Goal: Task Accomplishment & Management: Use online tool/utility

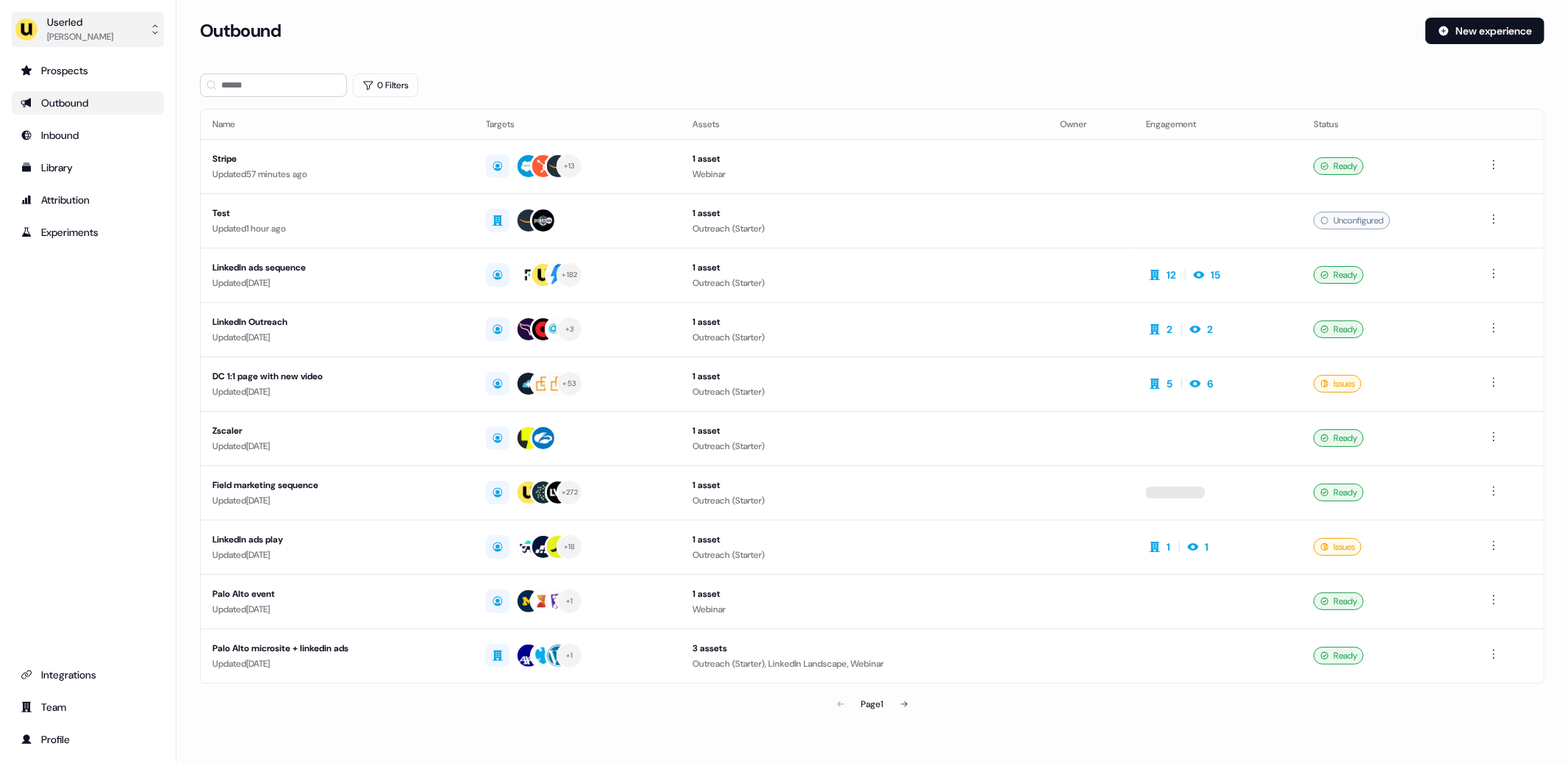
click at [86, 33] on div "[PERSON_NAME]" at bounding box center [80, 36] width 66 height 15
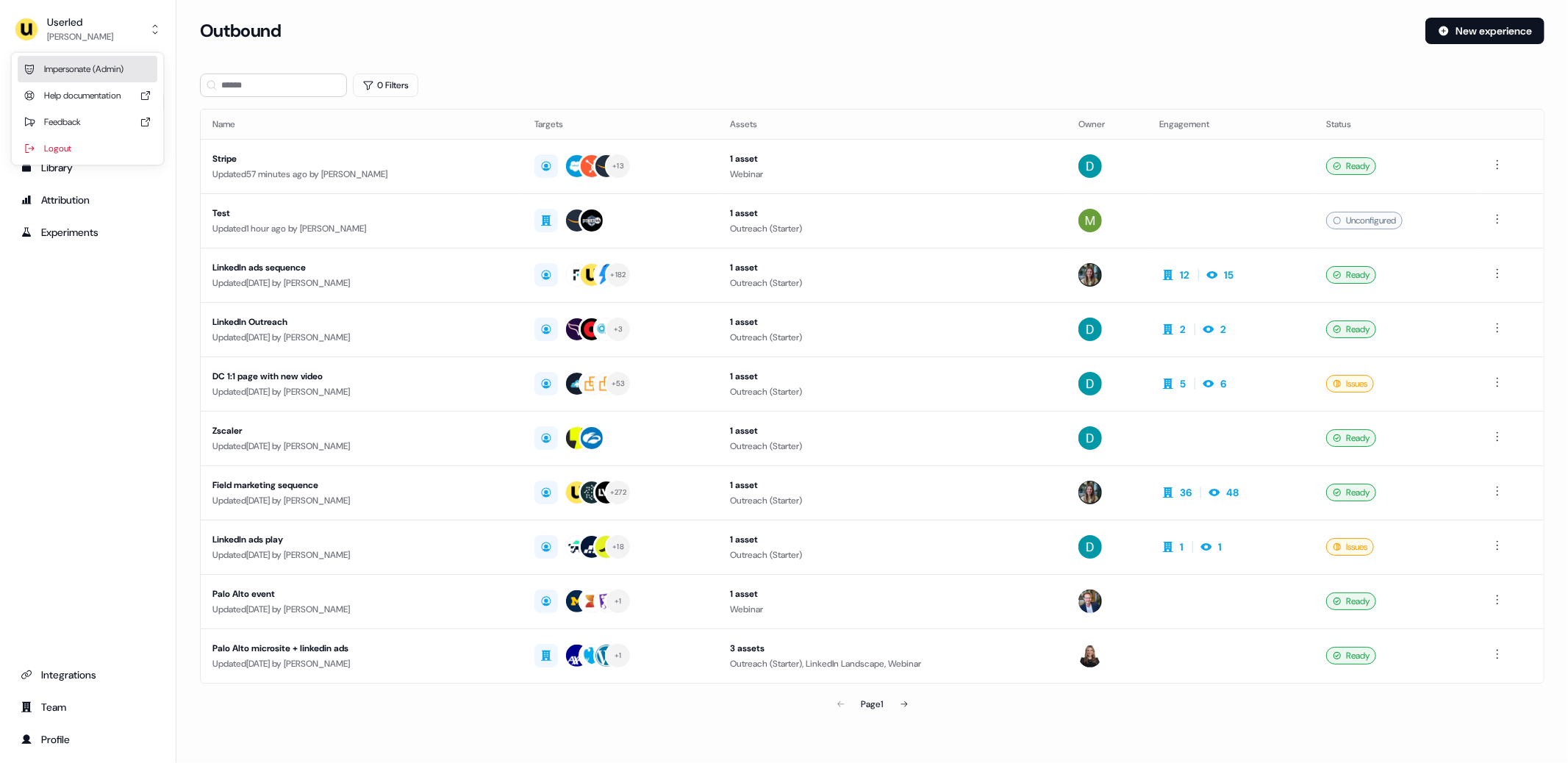
click at [110, 72] on div "Impersonate (Admin)" at bounding box center [88, 69] width 140 height 26
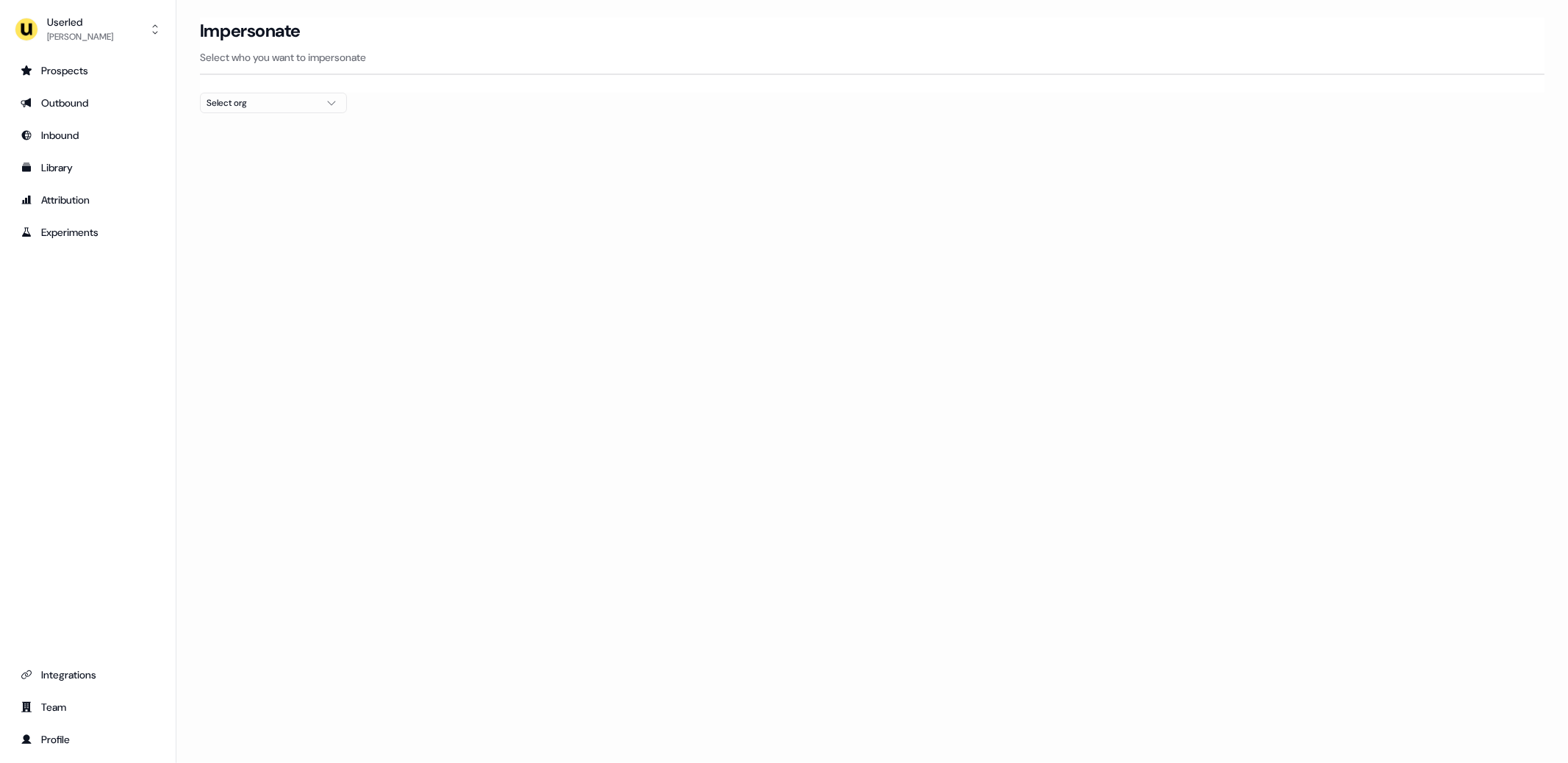
click at [235, 103] on div "Select org" at bounding box center [262, 103] width 110 height 15
type input "****"
click at [232, 179] on div "OnSecurity" at bounding box center [274, 179] width 146 height 24
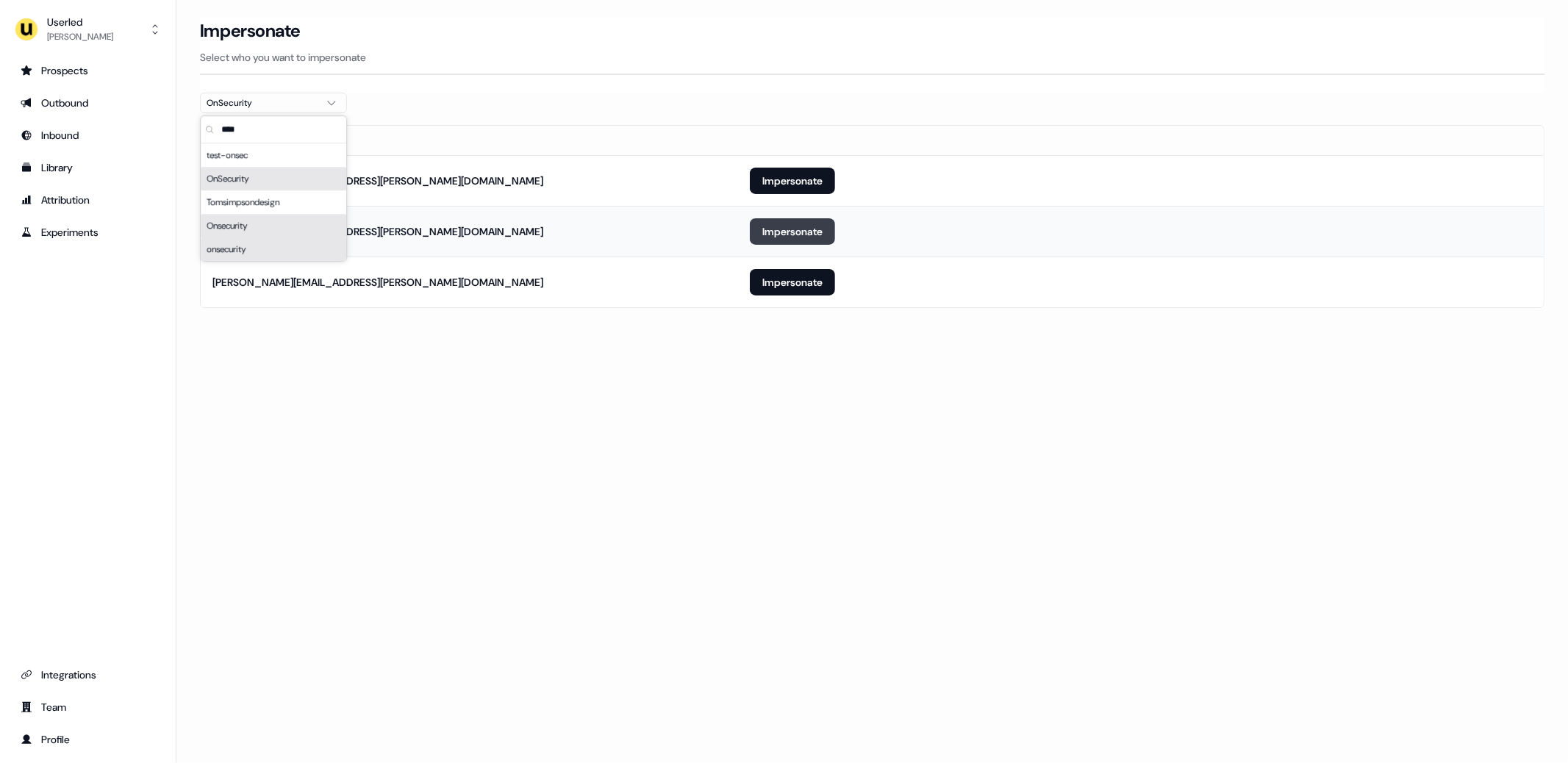
click at [765, 226] on button "Impersonate" at bounding box center [791, 231] width 85 height 26
